Goal: Task Accomplishment & Management: Manage account settings

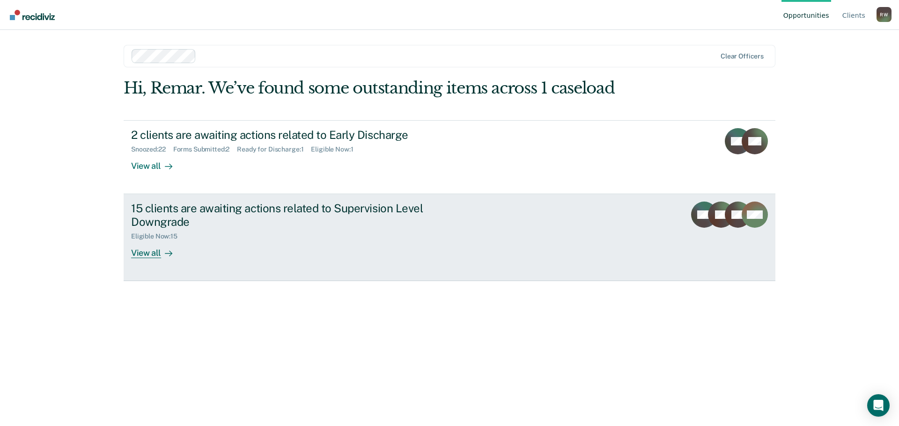
click at [151, 253] on div "View all" at bounding box center [157, 249] width 52 height 18
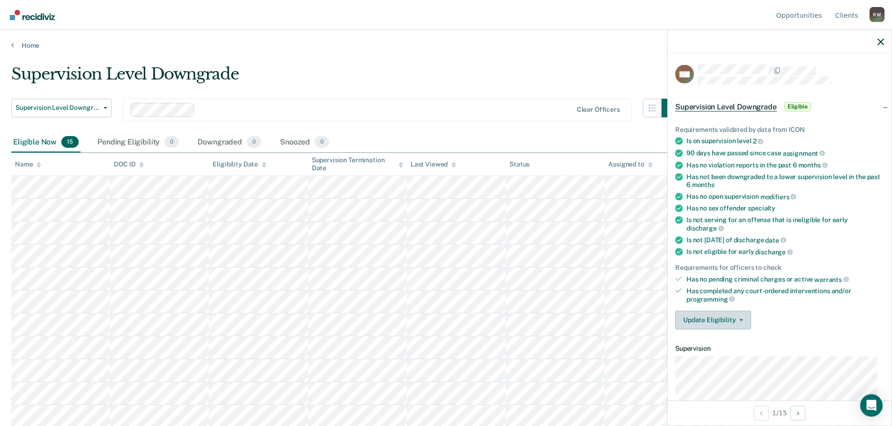
scroll to position [156, 0]
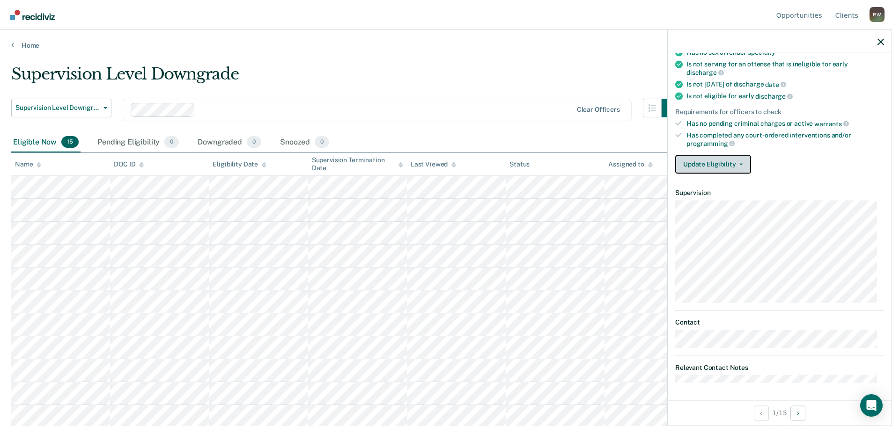
click at [733, 162] on button "Update Eligibility" at bounding box center [713, 164] width 76 height 19
click at [788, 178] on div "Requirements validated by data from ICON Is on supervision level 2 90 days have…" at bounding box center [780, 68] width 224 height 227
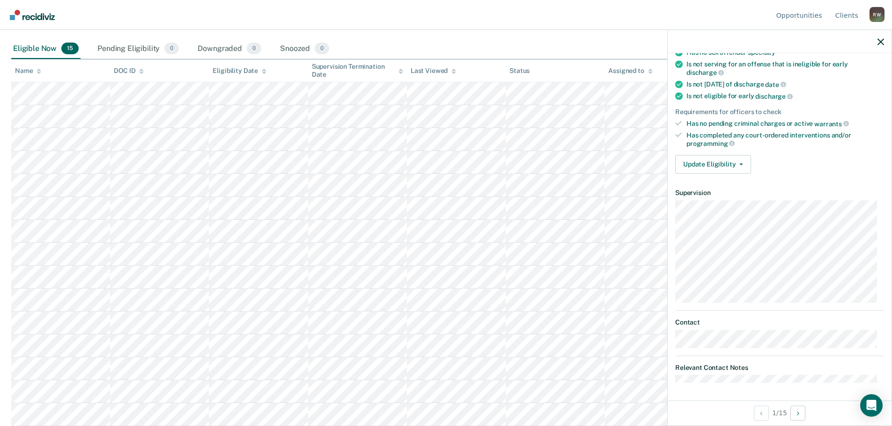
scroll to position [111, 0]
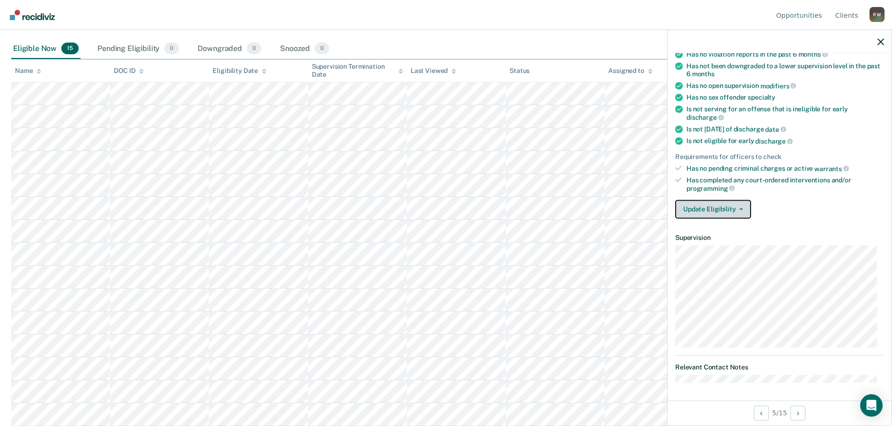
click at [735, 206] on button "Update Eligibility" at bounding box center [713, 209] width 76 height 19
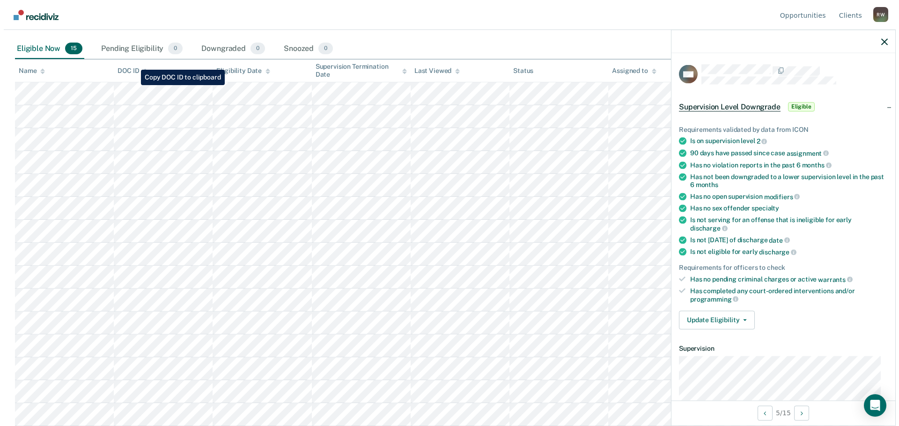
scroll to position [0, 0]
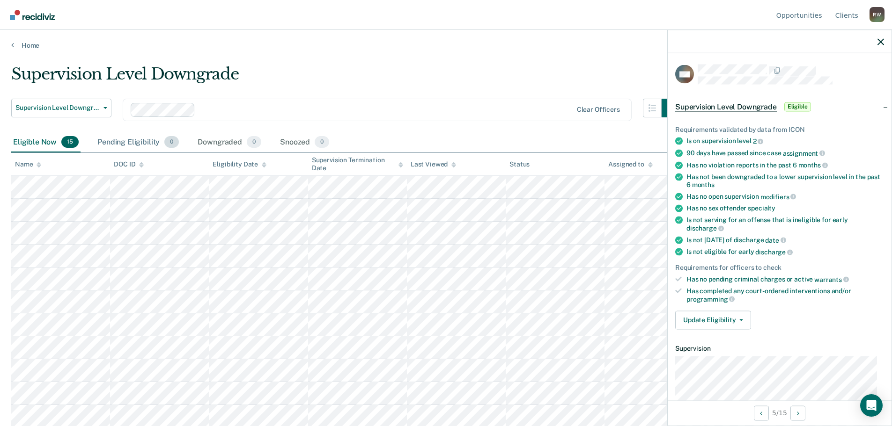
click at [110, 141] on div "Pending Eligibility 0" at bounding box center [138, 142] width 85 height 21
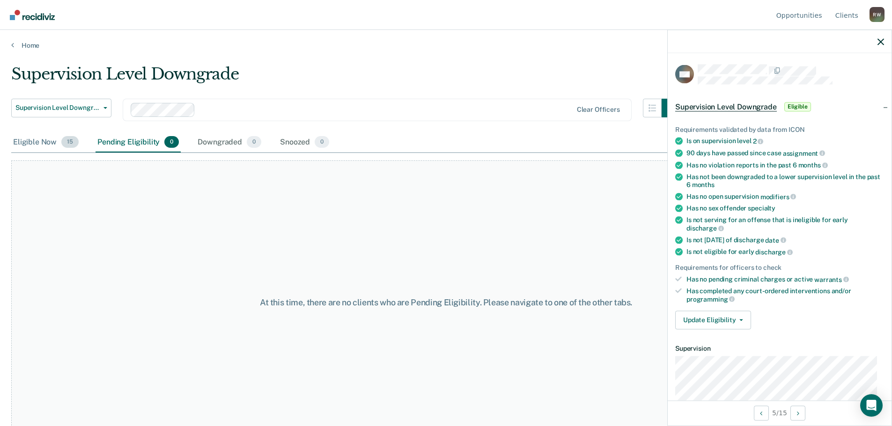
click at [36, 143] on div "Eligible Now 15" at bounding box center [45, 142] width 69 height 21
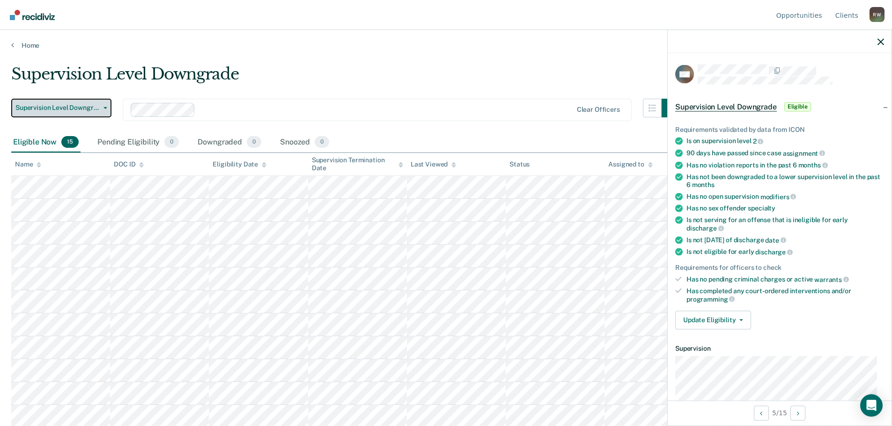
click at [100, 107] on span "button" at bounding box center [103, 108] width 7 height 2
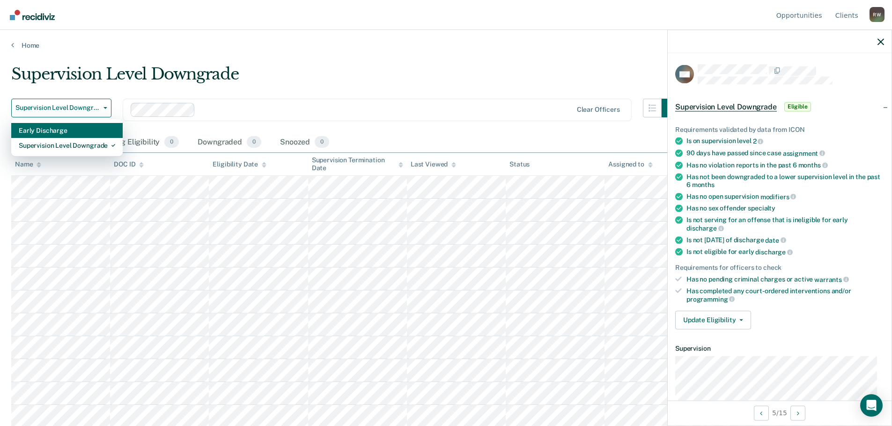
click at [66, 127] on div "Early Discharge" at bounding box center [67, 130] width 96 height 15
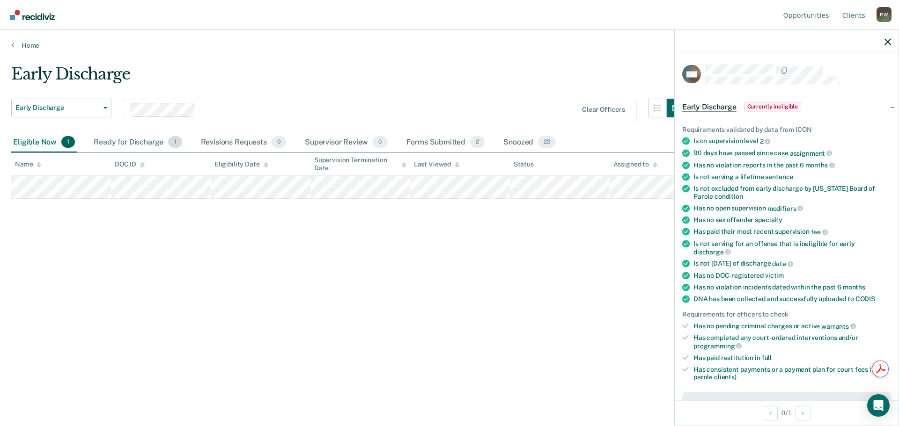
click at [151, 144] on div "Ready for Discharge 1" at bounding box center [138, 142] width 92 height 21
click at [419, 141] on div "Forms Submitted 2" at bounding box center [445, 142] width 82 height 21
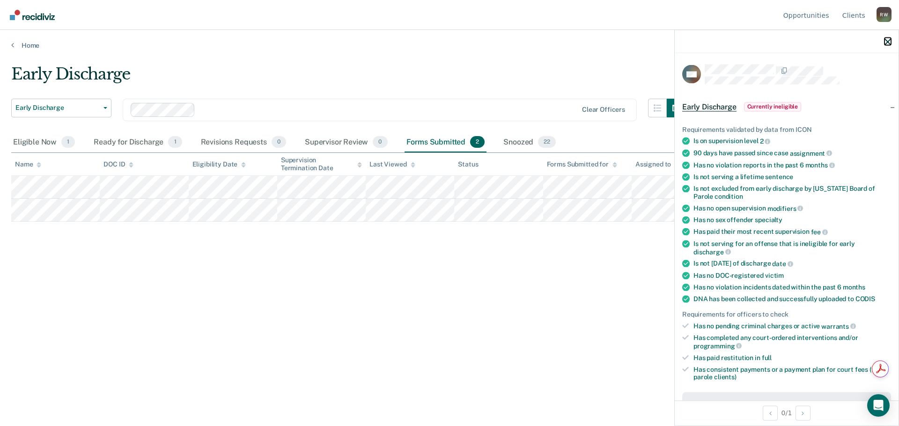
click at [887, 43] on icon "button" at bounding box center [887, 41] width 7 height 7
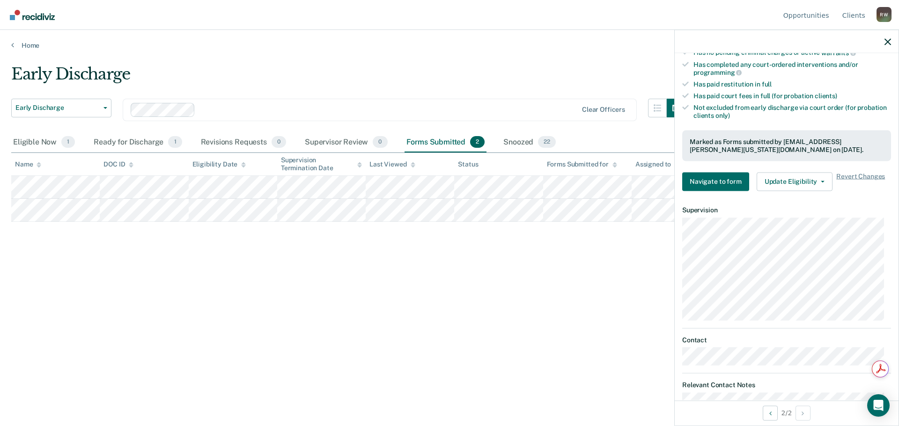
scroll to position [268, 0]
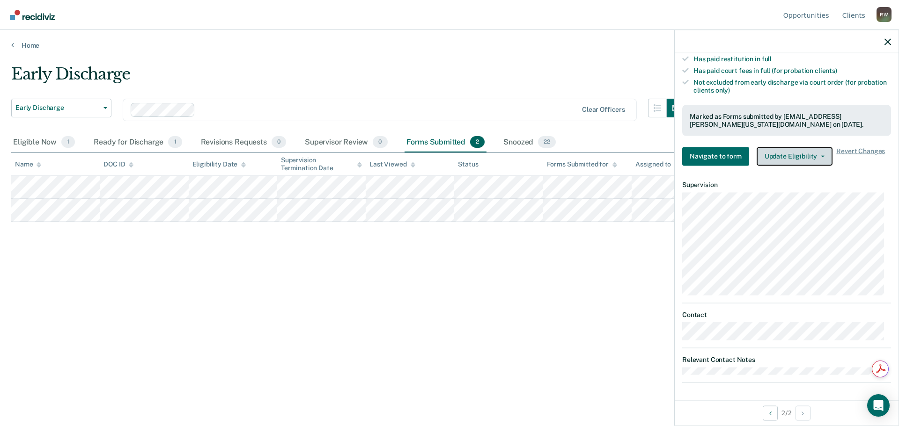
click at [821, 153] on button "Update Eligibility" at bounding box center [795, 156] width 76 height 19
click at [732, 157] on button "Navigate to form" at bounding box center [715, 156] width 67 height 19
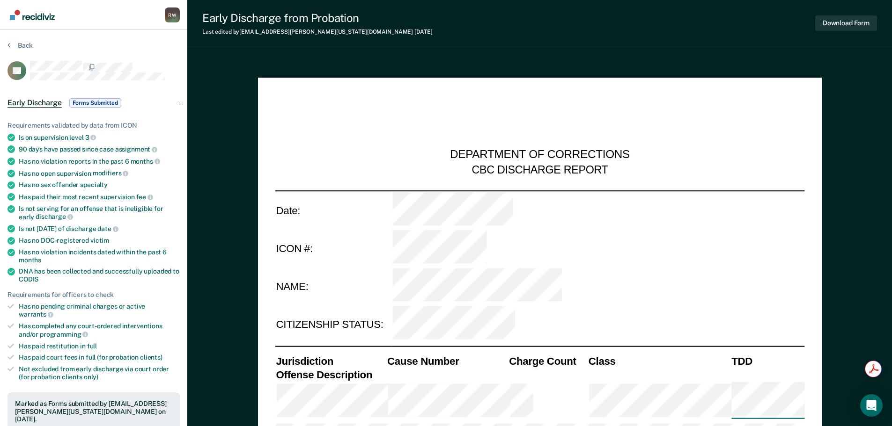
type textarea "x"
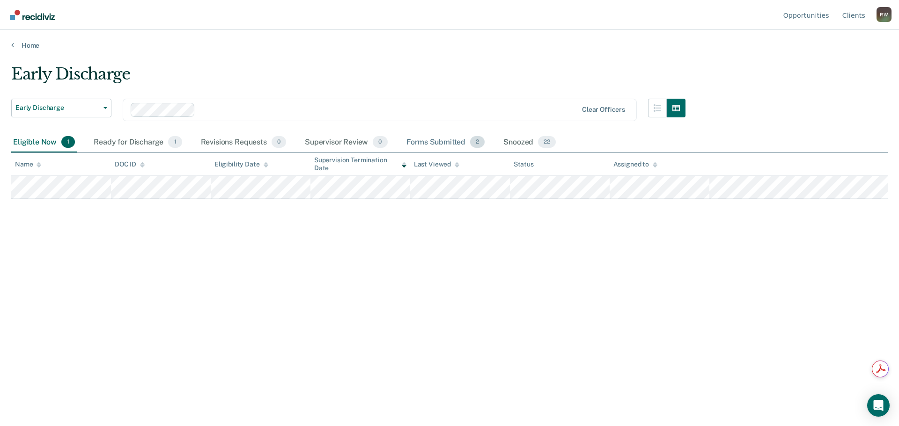
click at [438, 138] on div "Forms Submitted 2" at bounding box center [445, 142] width 82 height 21
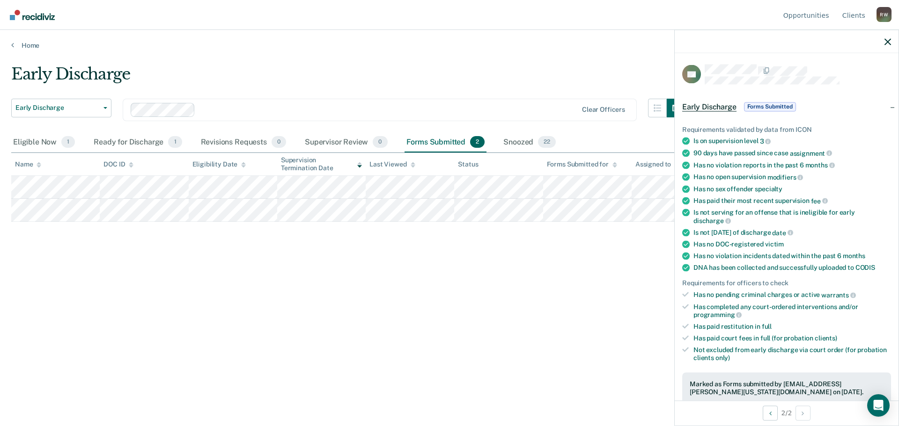
click at [704, 106] on span "Early Discharge" at bounding box center [709, 106] width 54 height 9
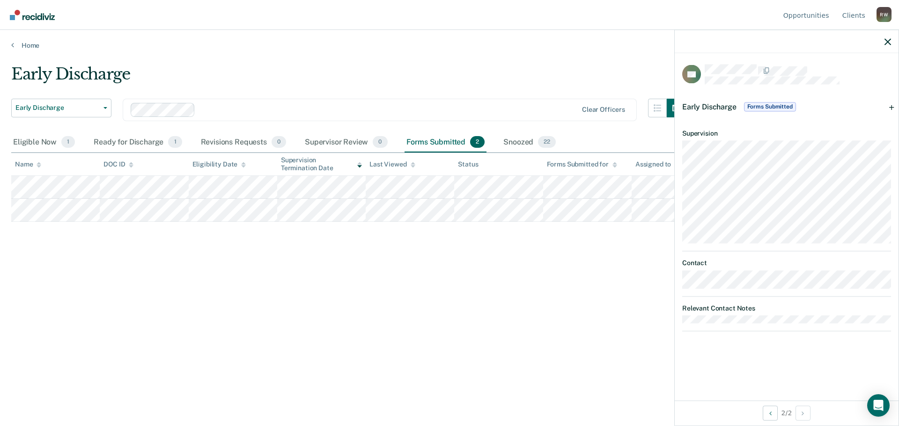
click at [890, 107] on div "Early Discharge Forms Submitted" at bounding box center [787, 107] width 224 height 30
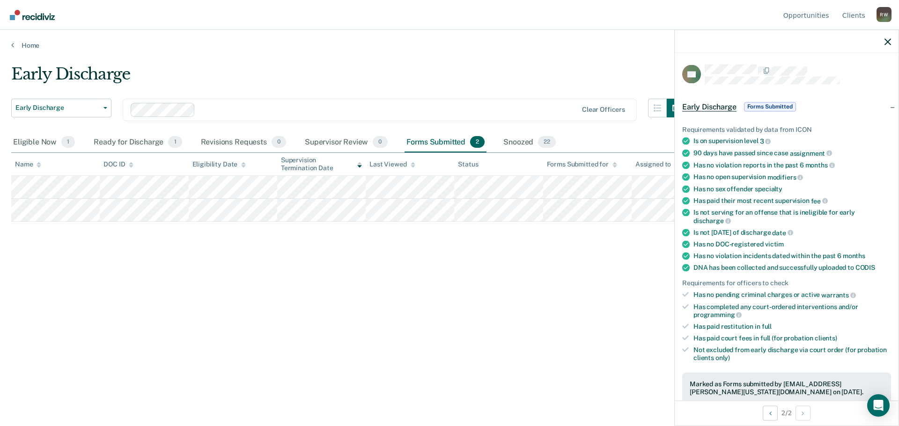
scroll to position [268, 0]
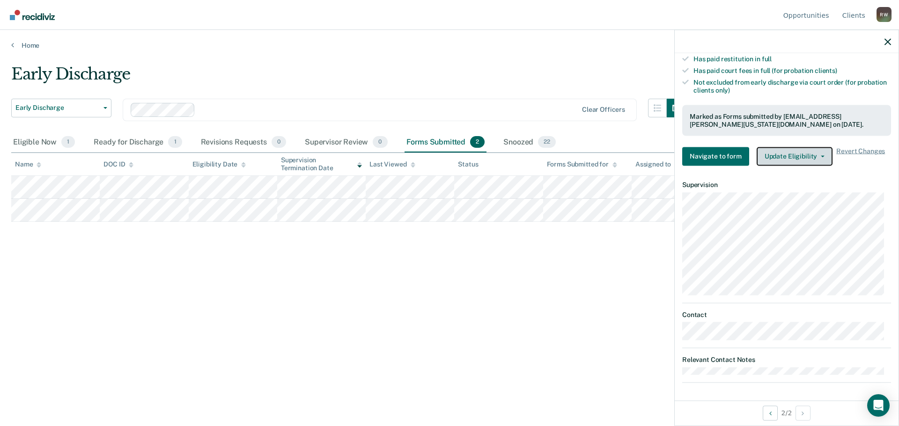
click at [809, 152] on button "Update Eligibility" at bounding box center [795, 156] width 76 height 19
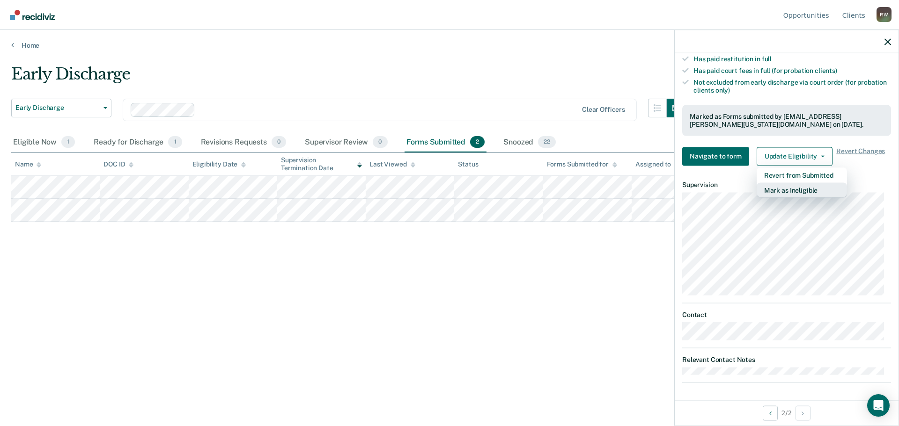
scroll to position [0, 0]
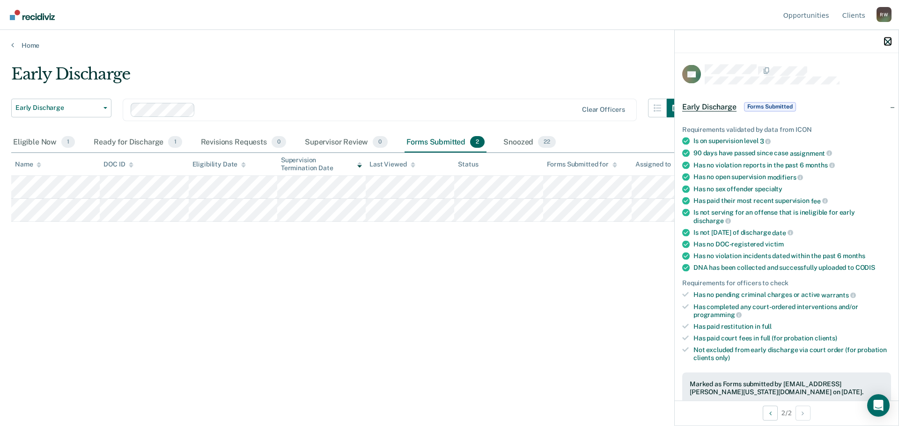
click at [887, 41] on icon "button" at bounding box center [887, 41] width 7 height 7
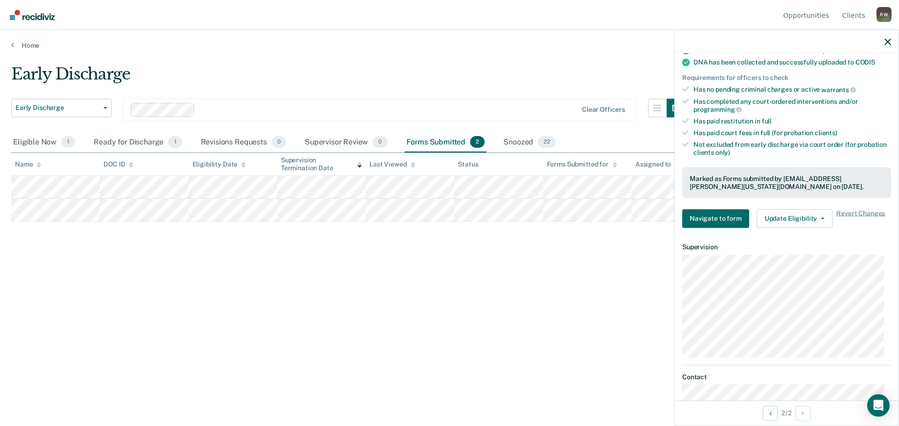
scroll to position [268, 0]
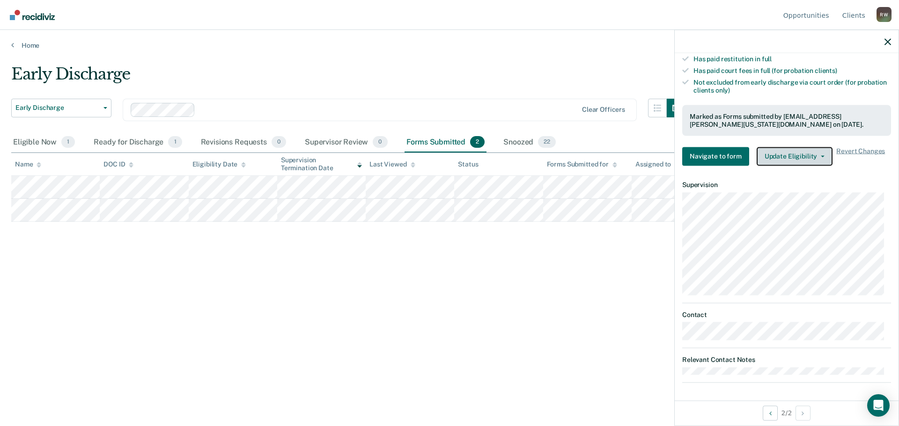
click at [802, 148] on button "Update Eligibility" at bounding box center [795, 156] width 76 height 19
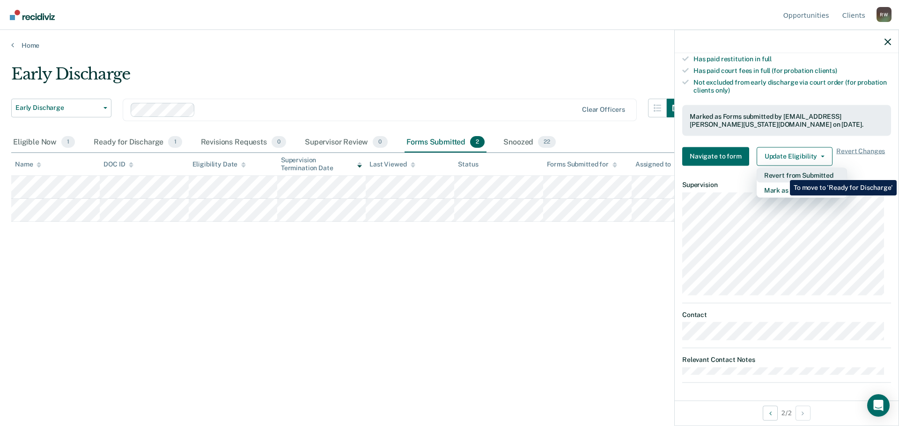
click at [783, 173] on button "Revert from Submitted" at bounding box center [802, 175] width 90 height 15
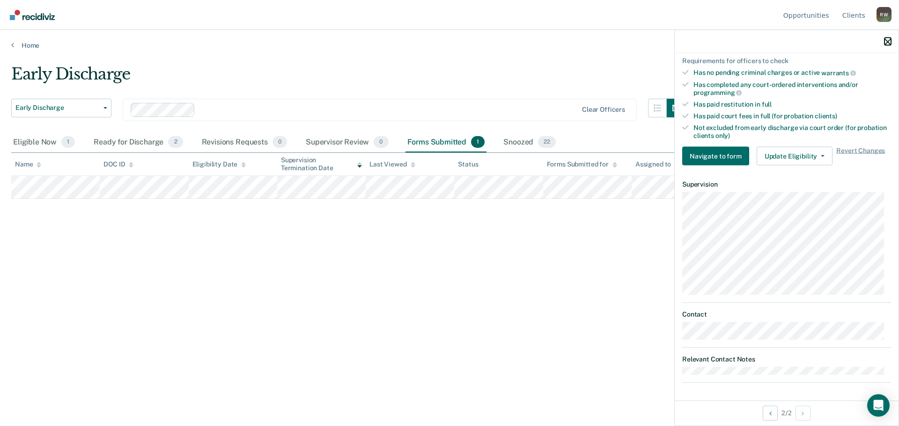
click at [884, 40] on icon "button" at bounding box center [887, 41] width 7 height 7
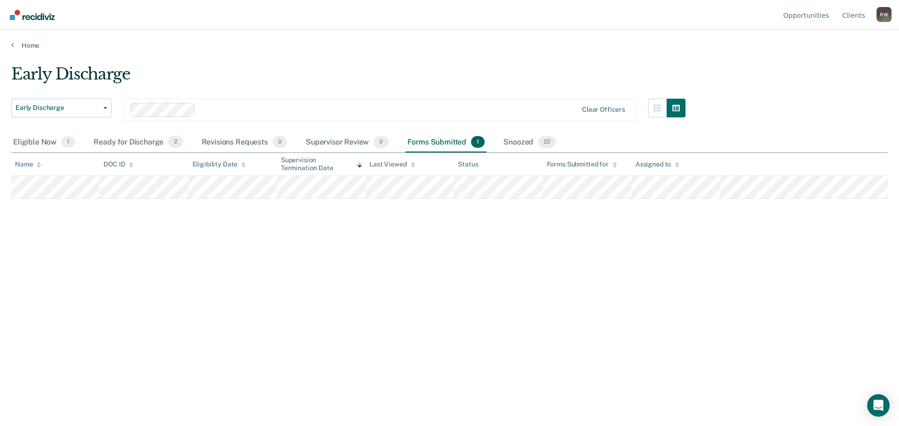
click at [447, 146] on div "Forms Submitted 1" at bounding box center [445, 142] width 81 height 21
click at [135, 140] on div "Ready for Discharge 2" at bounding box center [138, 142] width 93 height 21
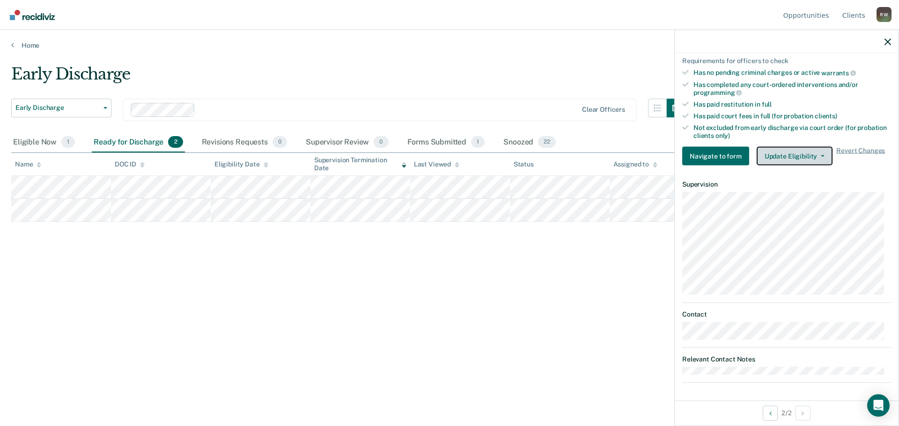
click at [821, 152] on button "Update Eligibility" at bounding box center [795, 156] width 76 height 19
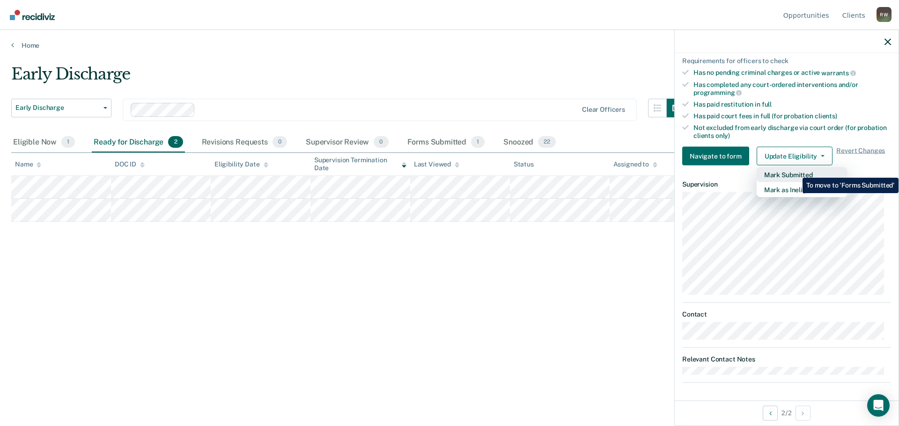
click at [795, 171] on button "Mark Submitted" at bounding box center [802, 175] width 90 height 15
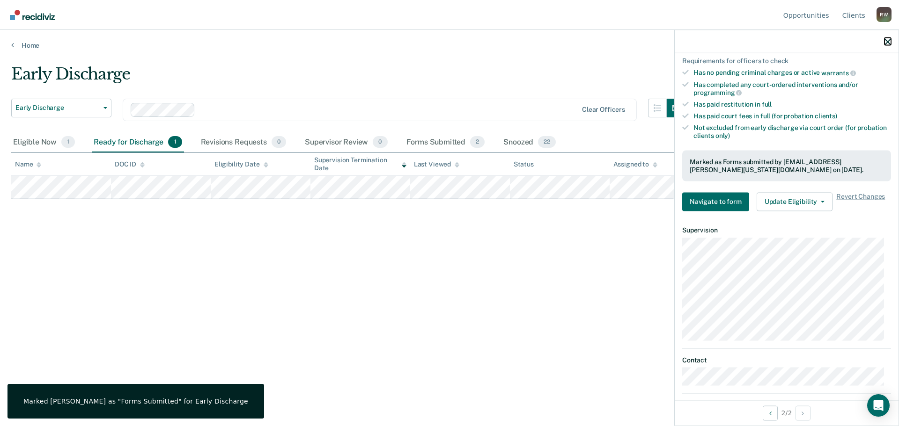
click at [885, 43] on icon "button" at bounding box center [887, 41] width 7 height 7
